Goal: Go to known website: Access a specific website the user already knows

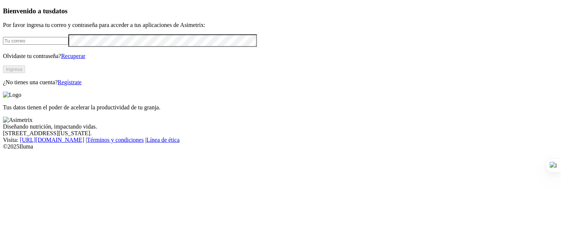
type input "[PERSON_NAME][EMAIL_ADDRESS][PERSON_NAME][DOMAIN_NAME]"
click at [25, 73] on button "Ingresa" at bounding box center [14, 69] width 22 height 8
